Goal: Transaction & Acquisition: Download file/media

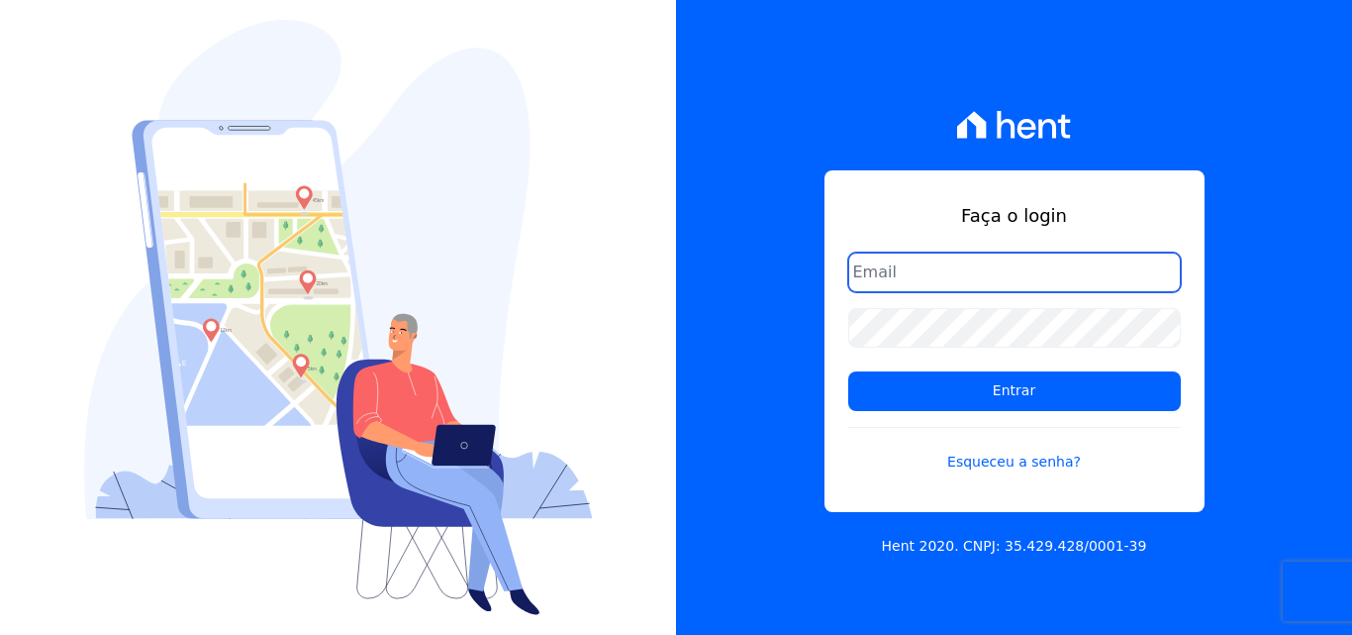
click at [906, 273] on input "email" at bounding box center [1014, 272] width 333 height 40
type input "ligia.dias@construtoralaterza.com.br"
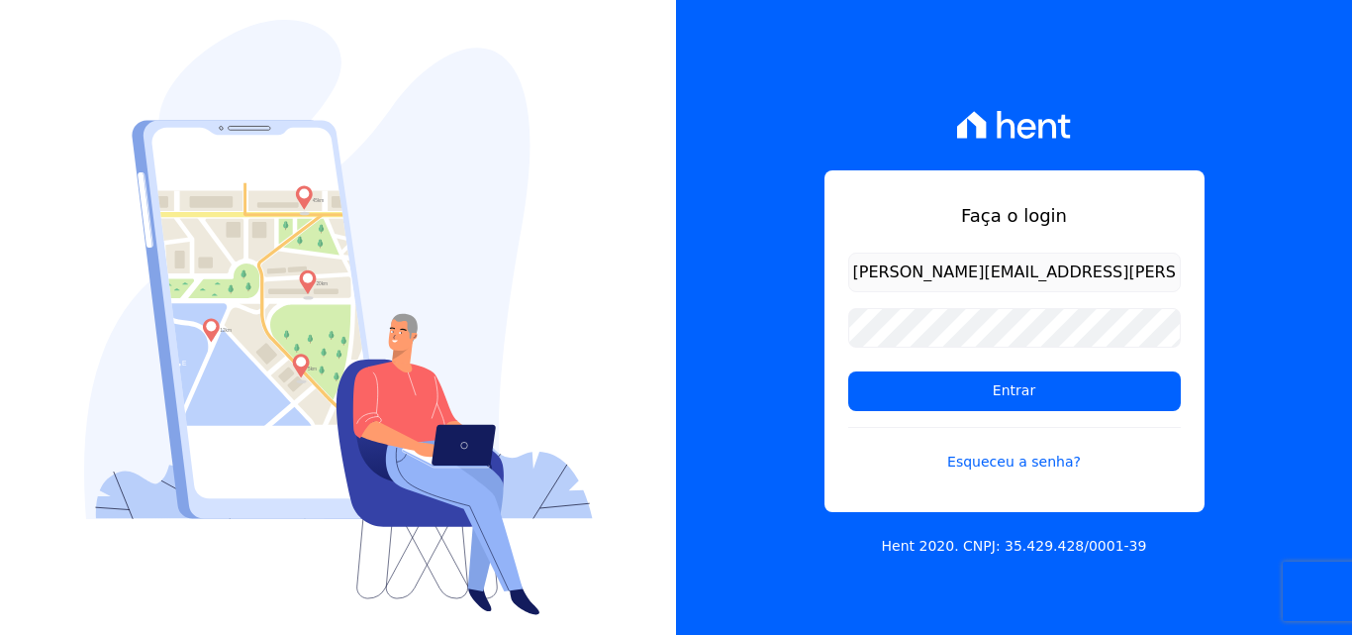
drag, startPoint x: 927, startPoint y: 400, endPoint x: 891, endPoint y: 422, distance: 41.8
click at [927, 401] on input "Entrar" at bounding box center [1014, 391] width 333 height 40
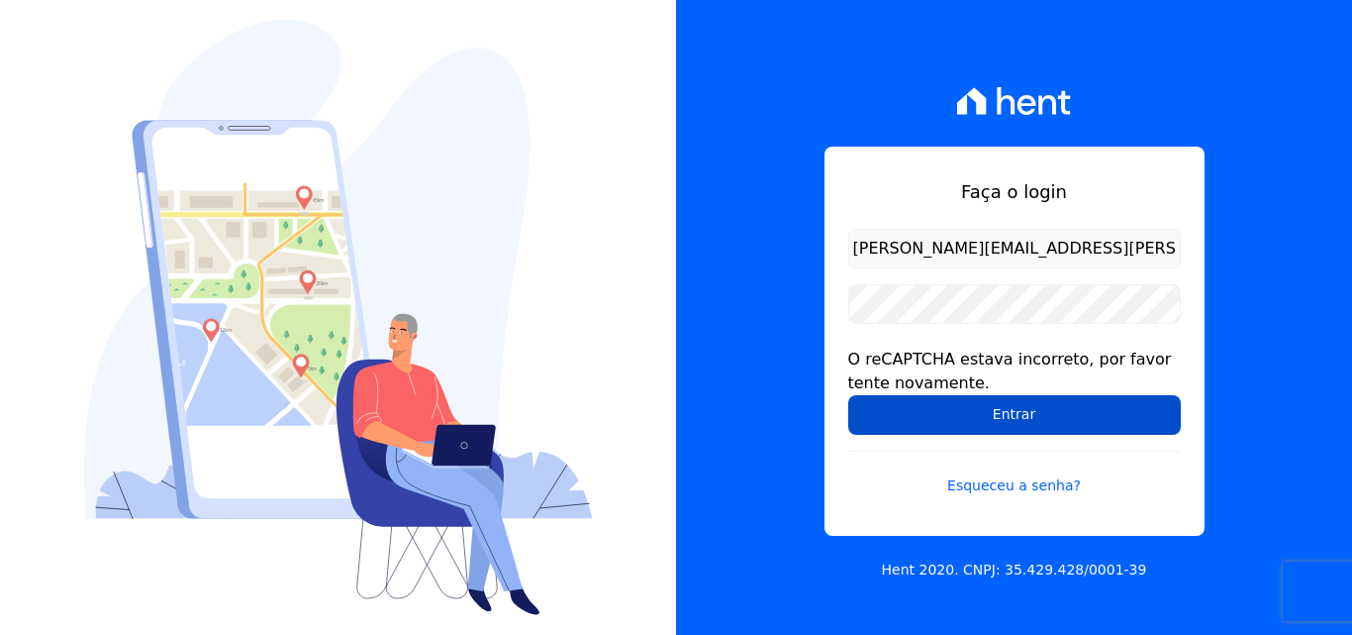
click at [987, 412] on input "Entrar" at bounding box center [1014, 415] width 333 height 40
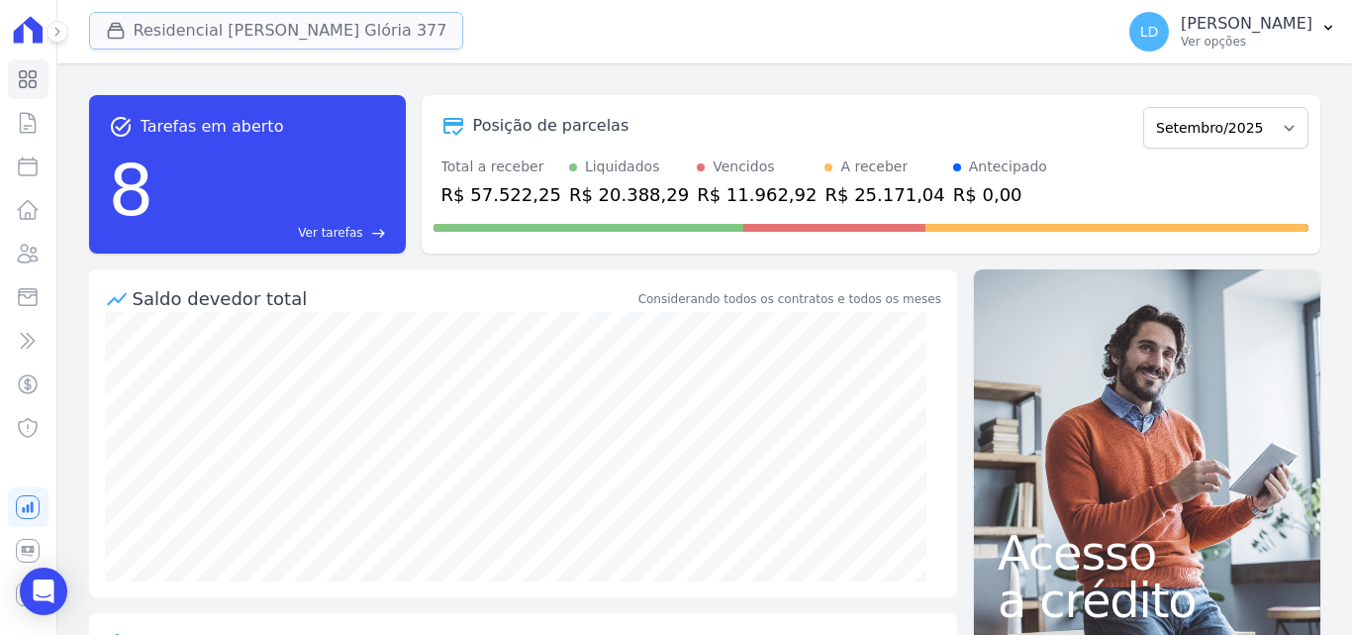
click at [250, 18] on button "Residencial [PERSON_NAME] Glória 377" at bounding box center [276, 31] width 375 height 38
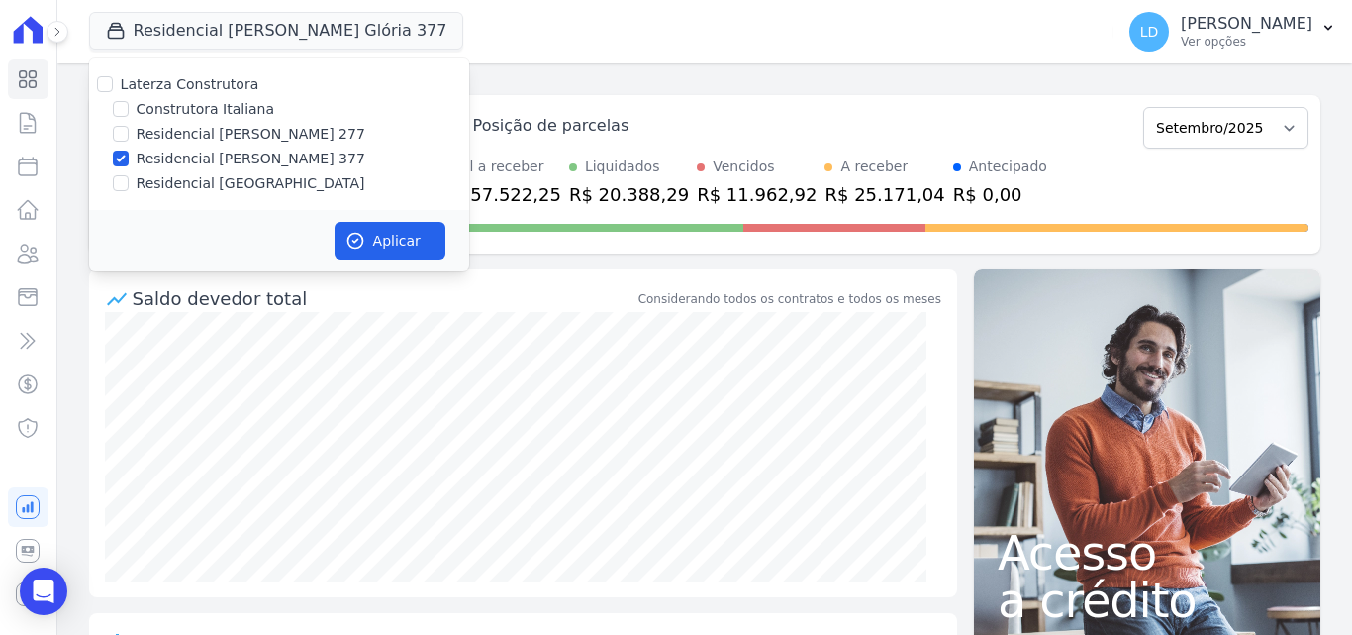
click at [199, 86] on label "Laterza Construtora" at bounding box center [190, 84] width 139 height 16
click at [113, 86] on input "Laterza Construtora" at bounding box center [105, 84] width 16 height 16
checkbox input "true"
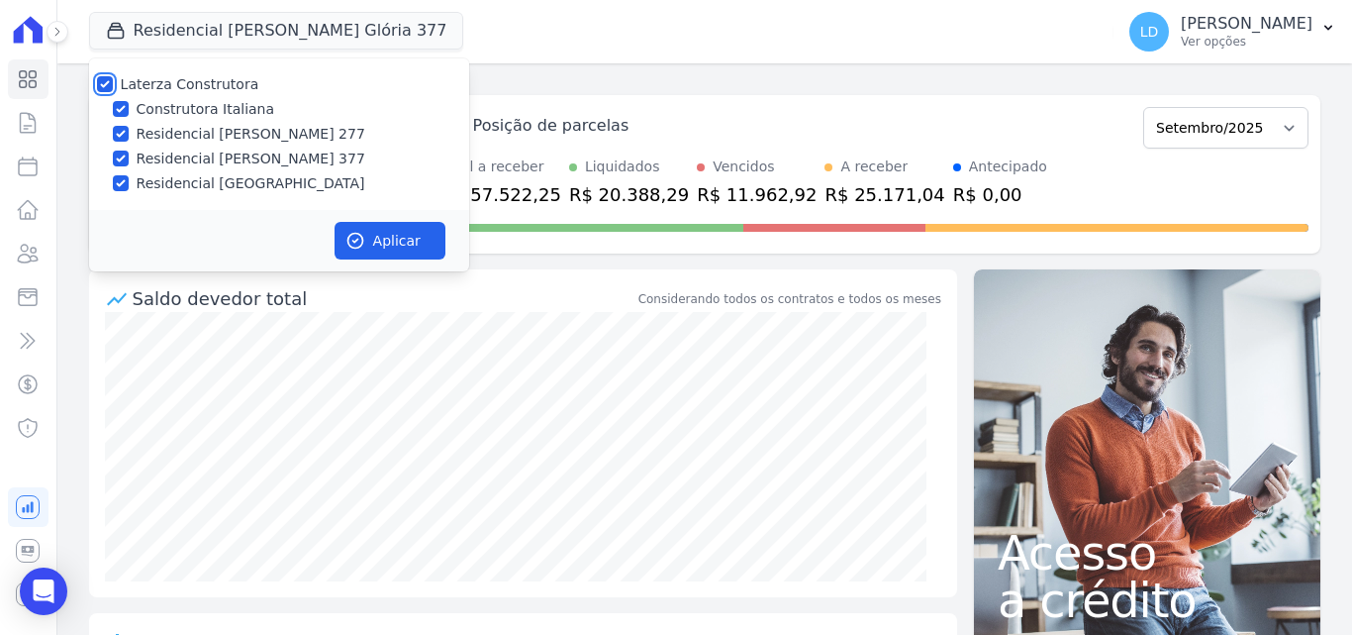
checkbox input "true"
click at [403, 231] on button "Aplicar" at bounding box center [390, 241] width 111 height 38
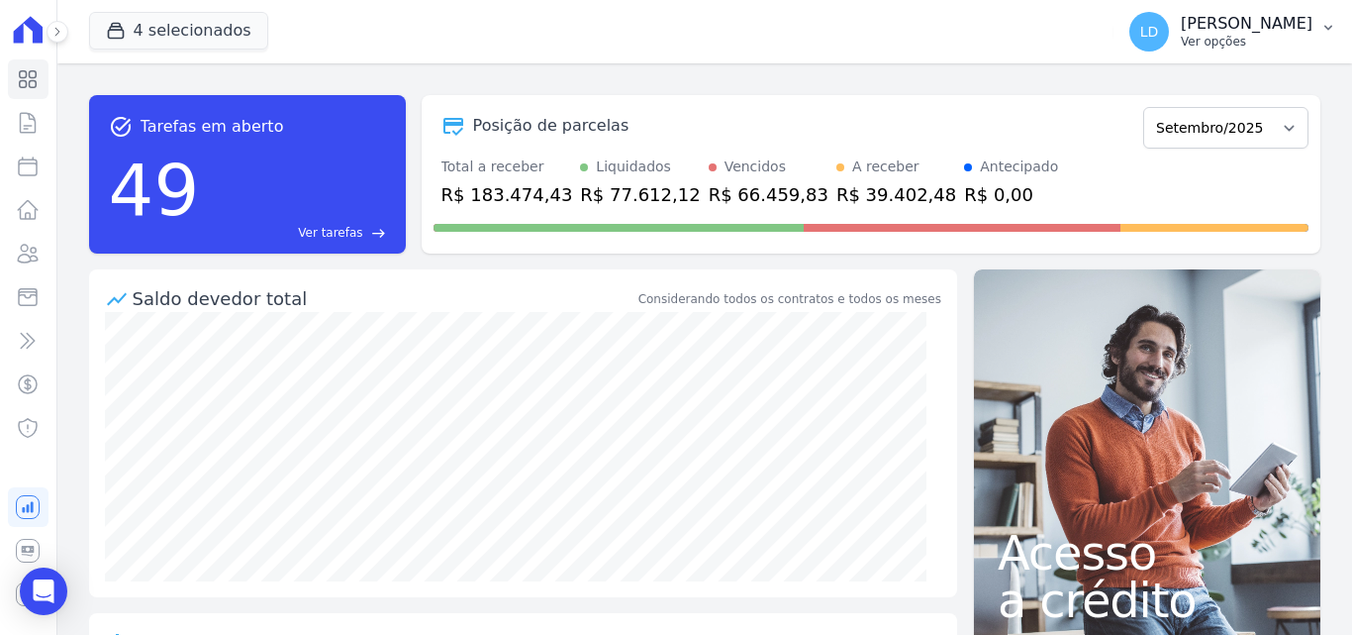
click at [1208, 42] on p "Ver opções" at bounding box center [1247, 42] width 132 height 16
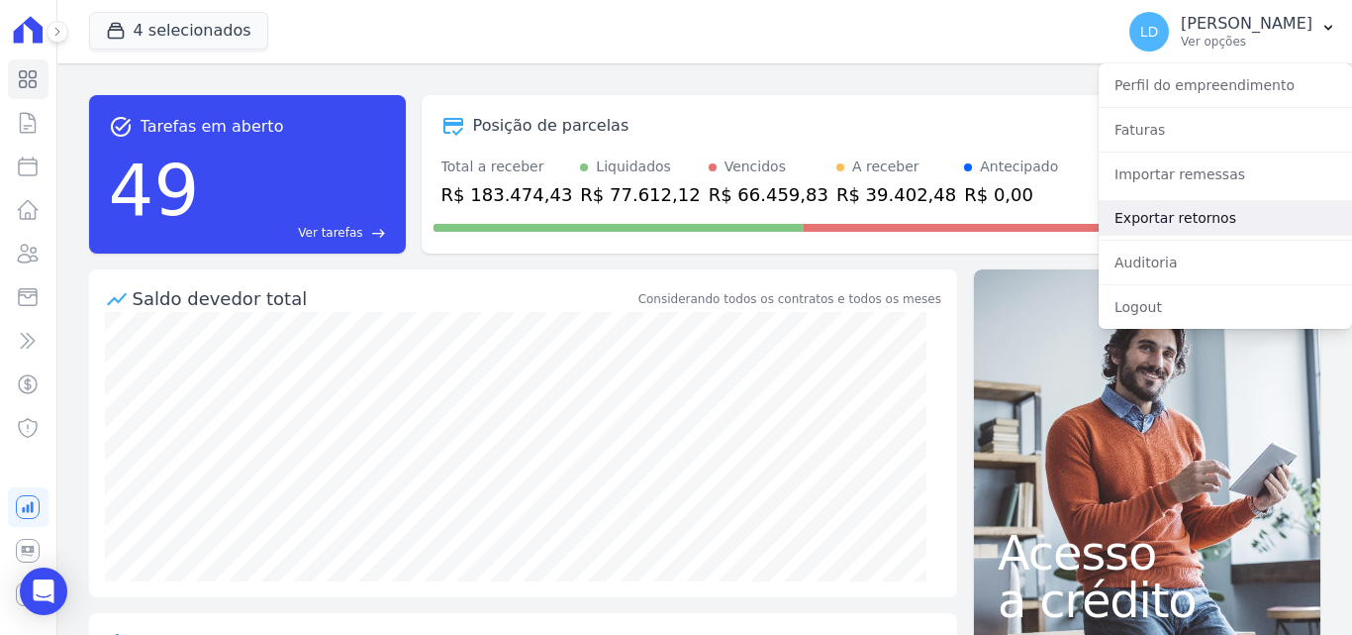
click at [1194, 224] on link "Exportar retornos" at bounding box center [1225, 218] width 253 height 36
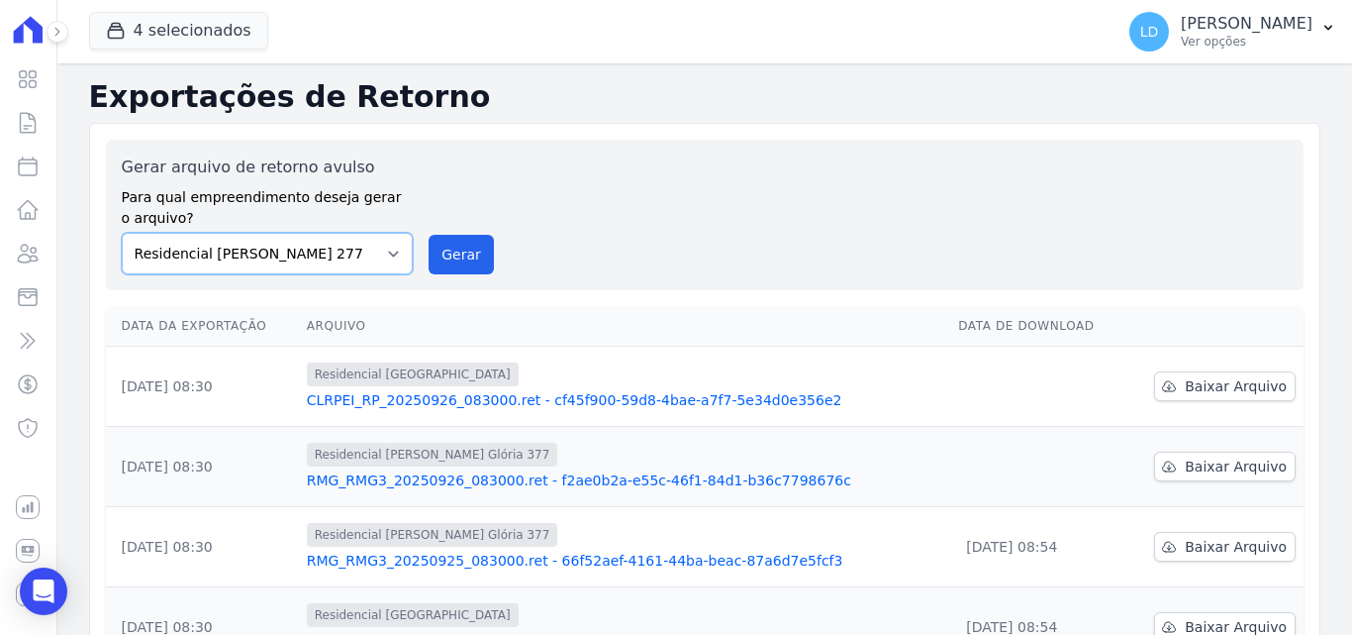
click at [341, 260] on select "Construtora Italiana Residencial [PERSON_NAME] 277 Residencial [PERSON_NAME][ST…" at bounding box center [268, 254] width 292 height 42
select select "29fc0423-bfd4-480a-835e-7e440cfe6eb8"
click at [122, 233] on select "Construtora Italiana Residencial [PERSON_NAME] 277 Residencial [PERSON_NAME][ST…" at bounding box center [268, 254] width 292 height 42
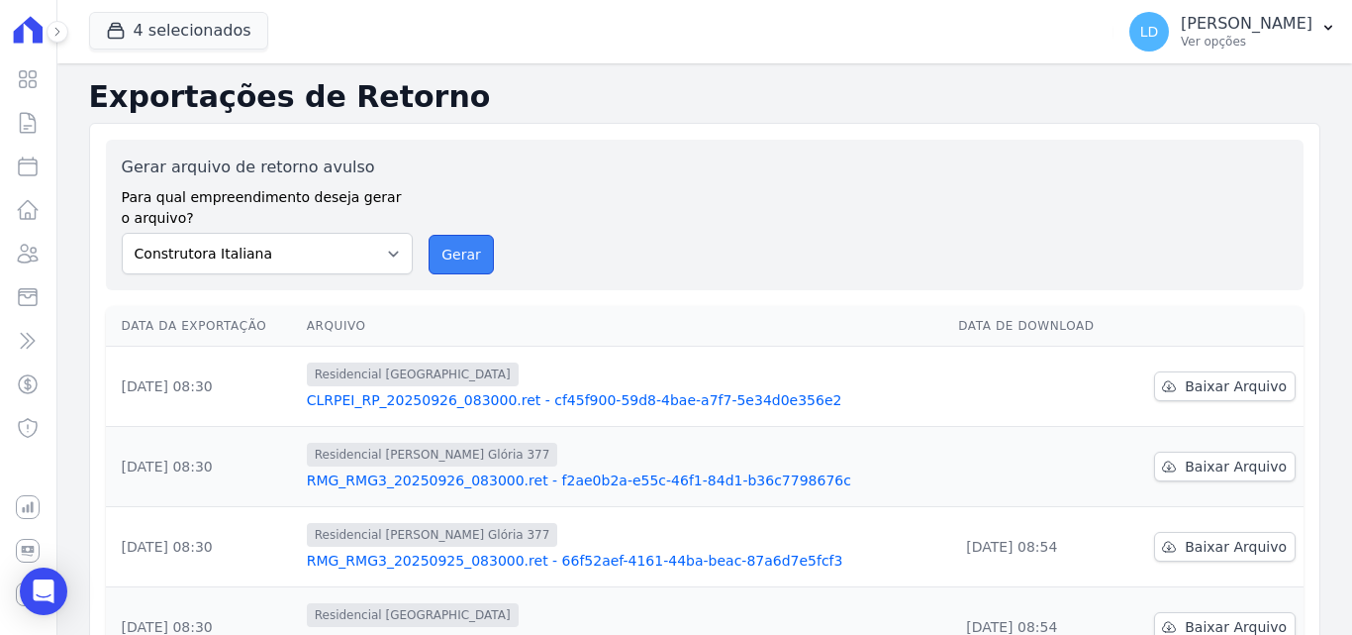
click at [442, 259] on button "Gerar" at bounding box center [461, 255] width 65 height 40
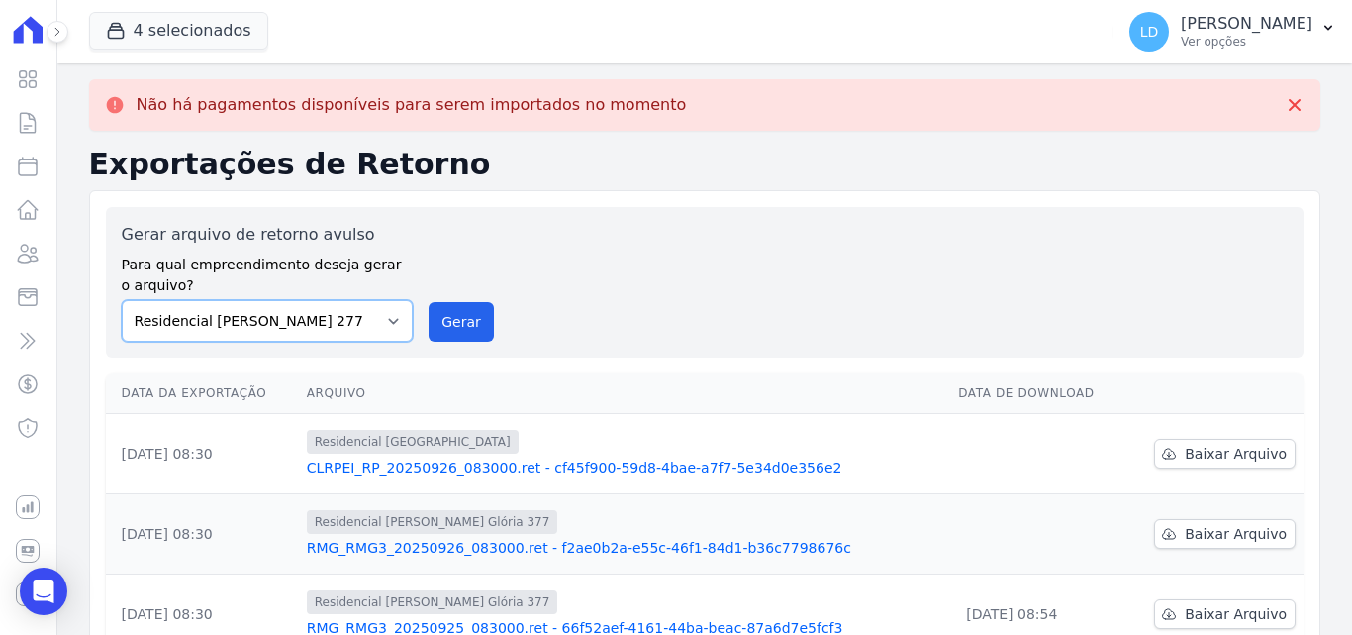
click at [313, 309] on select "Construtora Italiana Residencial [PERSON_NAME] 277 Residencial [PERSON_NAME][ST…" at bounding box center [268, 321] width 292 height 42
click at [122, 300] on select "Construtora Italiana Residencial [PERSON_NAME] 277 Residencial [PERSON_NAME][ST…" at bounding box center [268, 321] width 292 height 42
click at [452, 314] on button "Gerar" at bounding box center [461, 322] width 65 height 40
click at [341, 327] on select "Construtora Italiana Residencial [PERSON_NAME] 277 Residencial [PERSON_NAME][ST…" at bounding box center [268, 321] width 292 height 42
select select "0cd9190e-dfd9-46e5-afc8-7298ef4c0c2b"
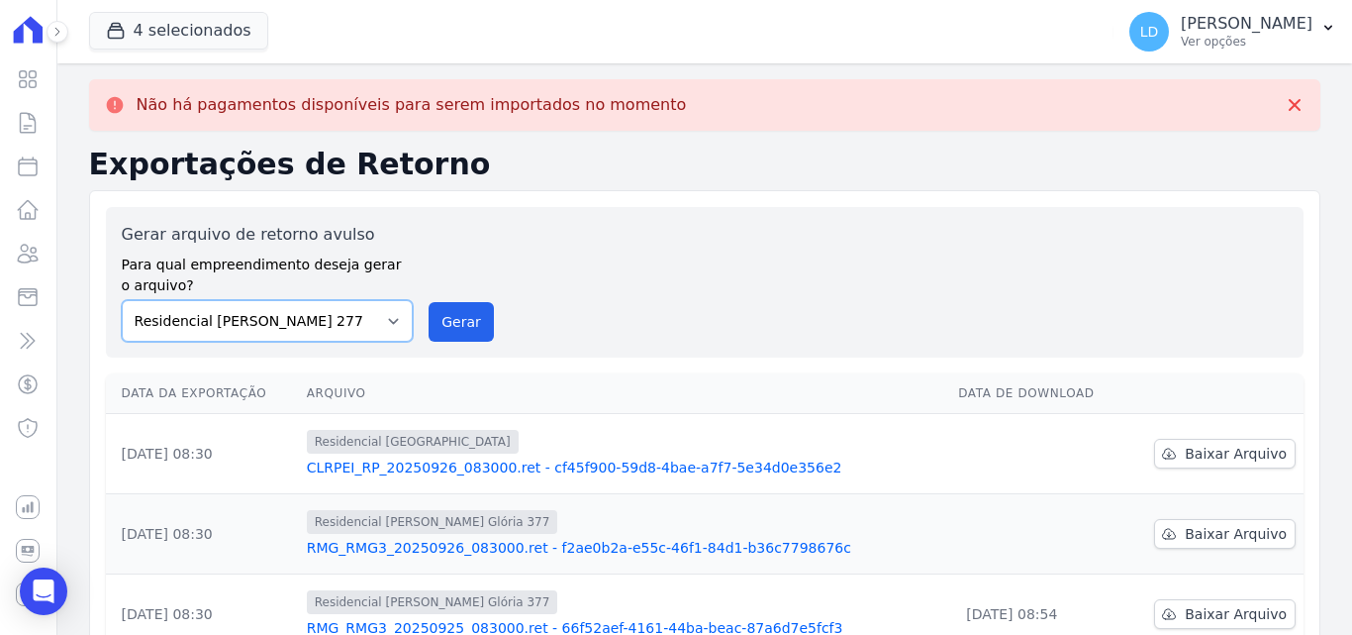
click at [122, 300] on select "Construtora Italiana Residencial [PERSON_NAME] 277 Residencial [PERSON_NAME][ST…" at bounding box center [268, 321] width 292 height 42
click at [437, 343] on div "Gerar arquivo de retorno avulso Para qual empreendimento deseja gerar o arquivo…" at bounding box center [705, 282] width 1198 height 150
click at [442, 334] on button "Gerar" at bounding box center [461, 322] width 65 height 40
click at [314, 329] on select "Construtora Italiana Residencial [PERSON_NAME] 277 Residencial [PERSON_NAME][ST…" at bounding box center [268, 321] width 292 height 42
select select "6440c0a1-232b-4aa1-adfe-88cb95fffe46"
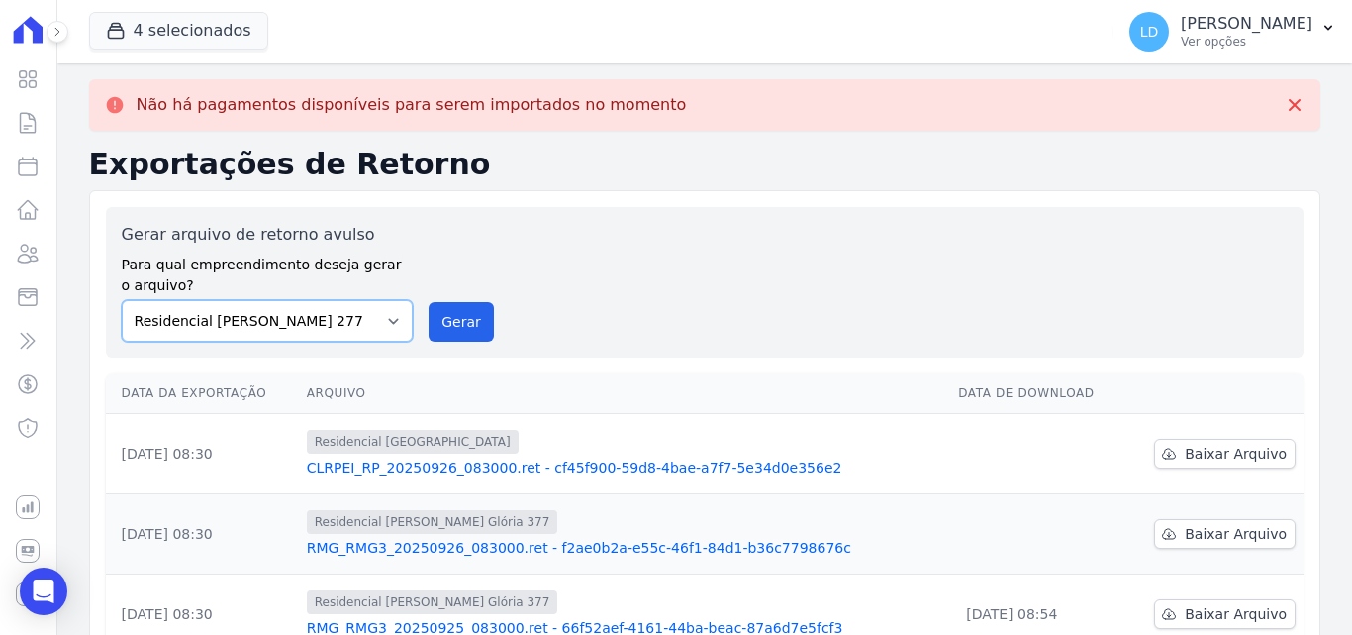
click at [122, 300] on select "Construtora Italiana Residencial [PERSON_NAME] 277 Residencial [PERSON_NAME][ST…" at bounding box center [268, 321] width 292 height 42
click at [442, 305] on button "Gerar" at bounding box center [461, 322] width 65 height 40
click at [1226, 452] on span "Baixar Arquivo" at bounding box center [1236, 454] width 102 height 20
click at [1186, 529] on span "Baixar Arquivo" at bounding box center [1236, 534] width 102 height 20
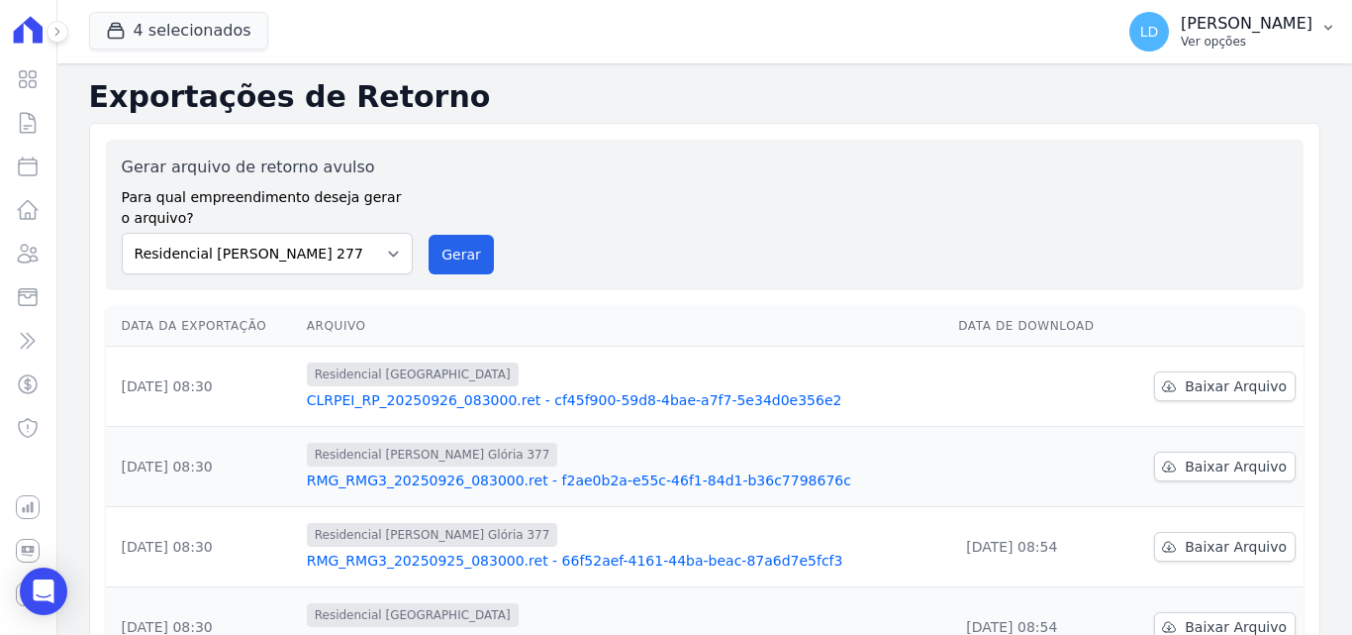
click at [1261, 42] on p "Ver opções" at bounding box center [1247, 42] width 132 height 16
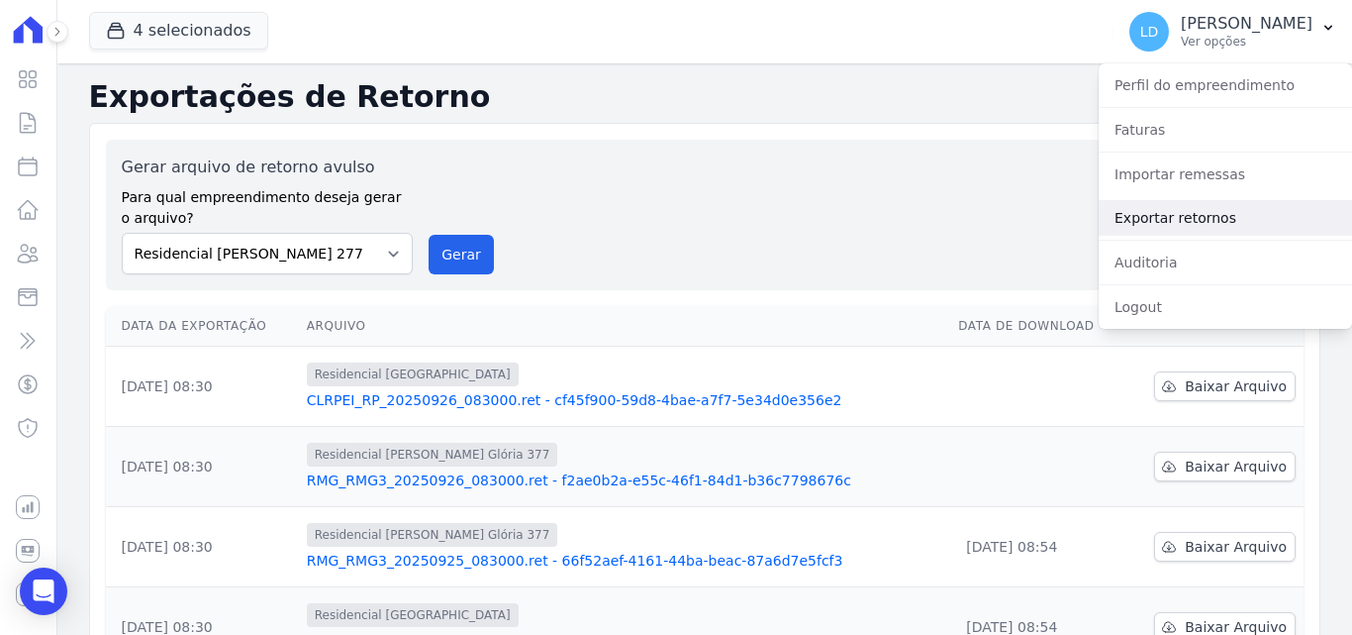
click at [1176, 228] on link "Exportar retornos" at bounding box center [1225, 218] width 253 height 36
